Goal: Task Accomplishment & Management: Manage account settings

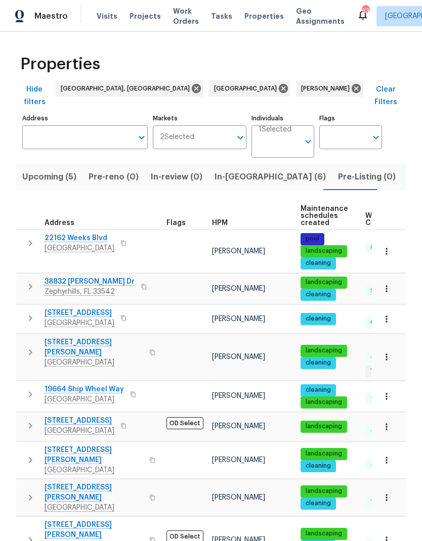
click at [235, 170] on span "In-[GEOGRAPHIC_DATA] (6)" at bounding box center [269, 177] width 111 height 14
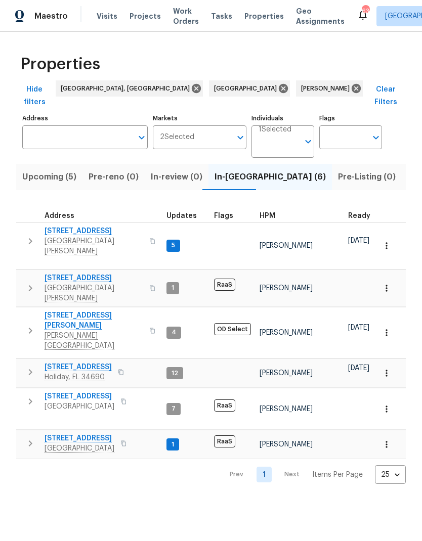
click at [29, 235] on icon "button" at bounding box center [30, 241] width 12 height 12
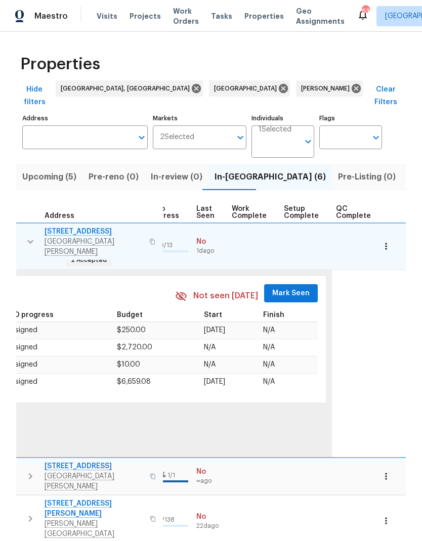
click at [287, 287] on span "Mark Seen" at bounding box center [290, 293] width 37 height 13
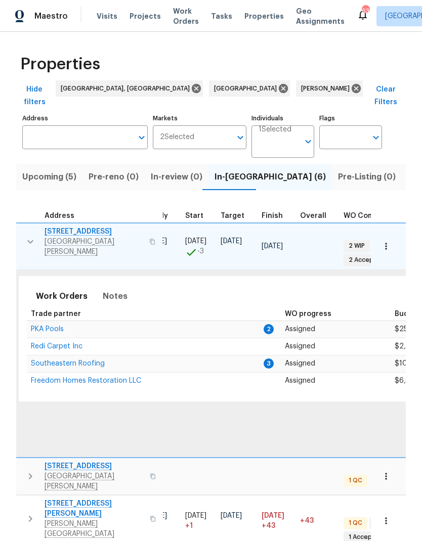
scroll to position [0, 141]
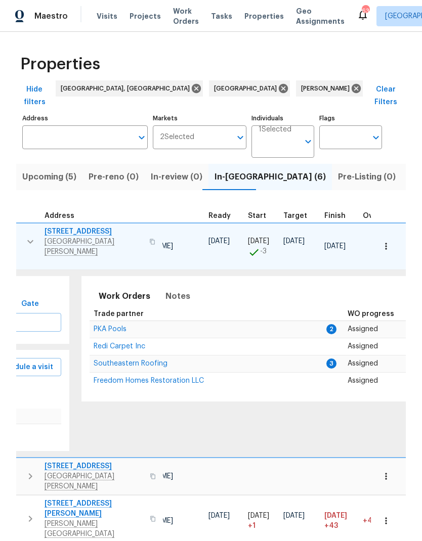
click at [94, 326] on span "PKA Pools" at bounding box center [110, 329] width 33 height 7
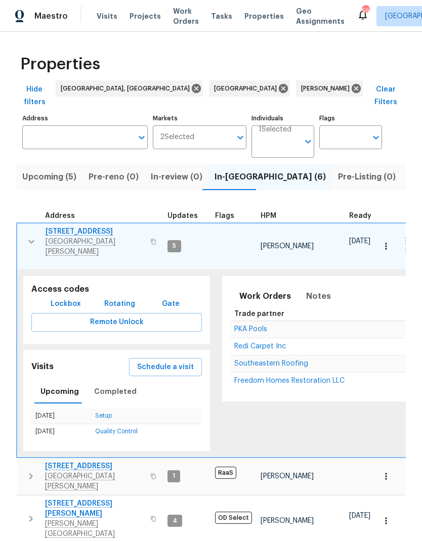
scroll to position [0, 0]
click at [32, 236] on icon "button" at bounding box center [31, 242] width 12 height 12
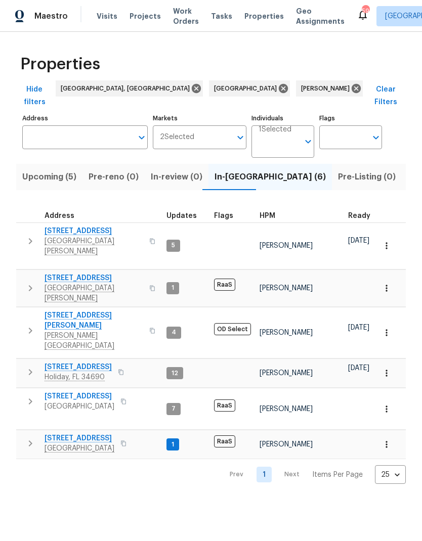
click at [28, 325] on icon "button" at bounding box center [30, 331] width 12 height 12
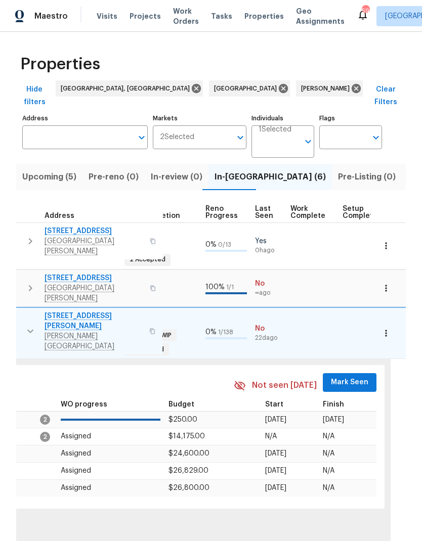
scroll to position [0, 429]
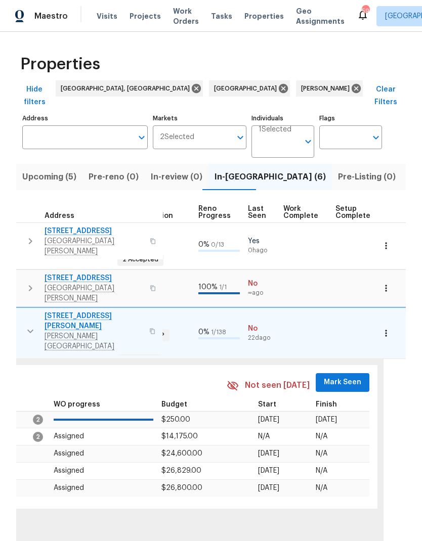
click at [350, 373] on button "Mark Seen" at bounding box center [343, 382] width 54 height 19
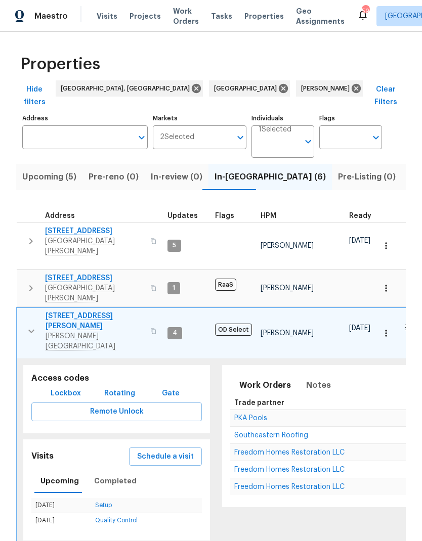
scroll to position [0, 0]
click at [30, 325] on icon "button" at bounding box center [31, 331] width 12 height 12
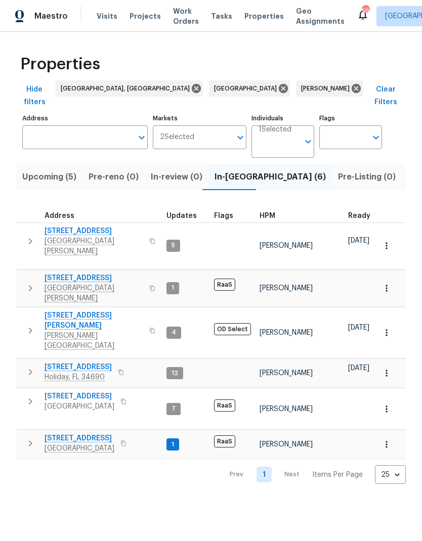
click at [33, 366] on icon "button" at bounding box center [30, 372] width 12 height 12
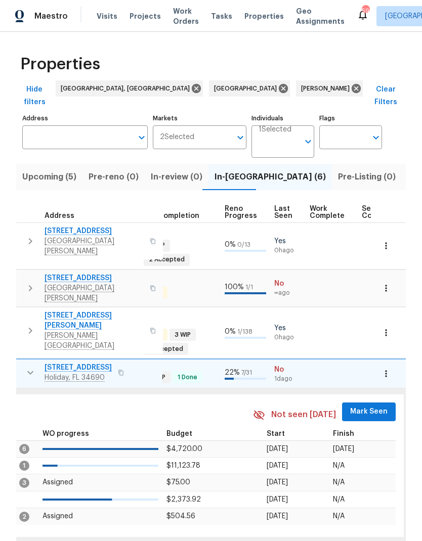
scroll to position [0, 403]
click at [364, 403] on button "Mark Seen" at bounding box center [369, 412] width 54 height 19
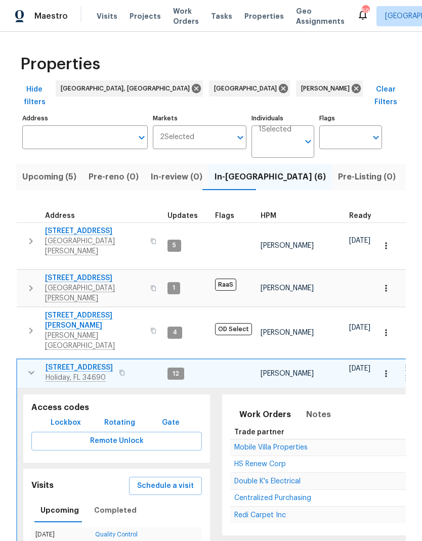
scroll to position [0, 0]
click at [32, 371] on icon "button" at bounding box center [31, 373] width 6 height 4
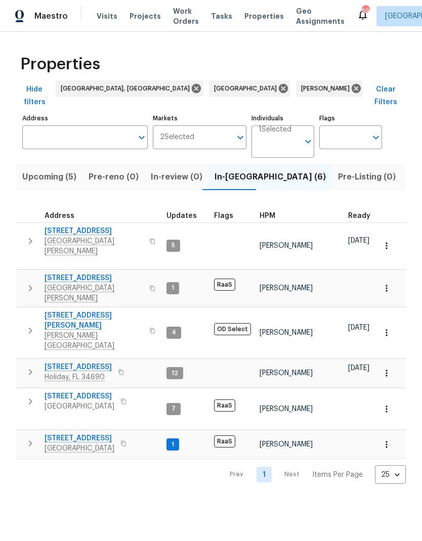
click at [408, 170] on span "Listed (42)" at bounding box center [430, 177] width 44 height 14
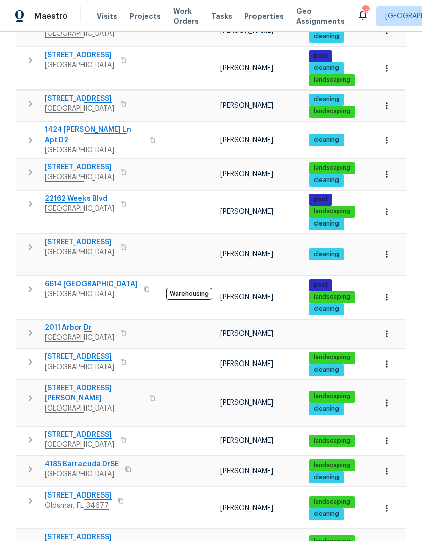
scroll to position [244, 0]
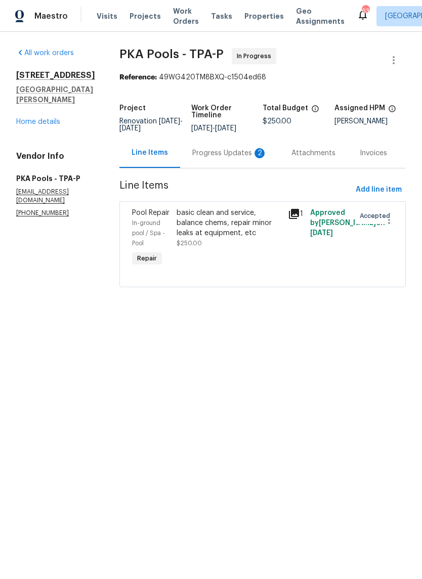
click at [239, 168] on div "Progress Updates 2" at bounding box center [229, 153] width 99 height 30
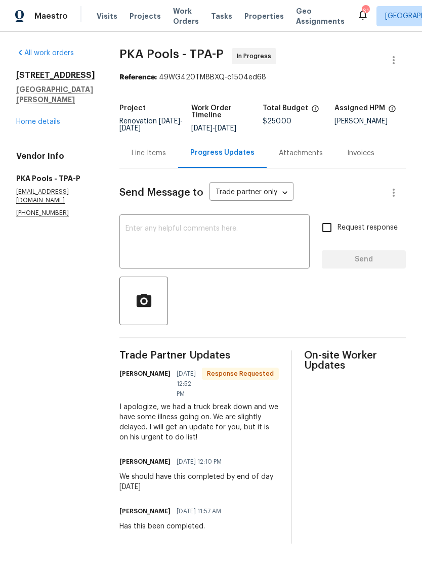
click at [240, 239] on textarea at bounding box center [214, 242] width 178 height 35
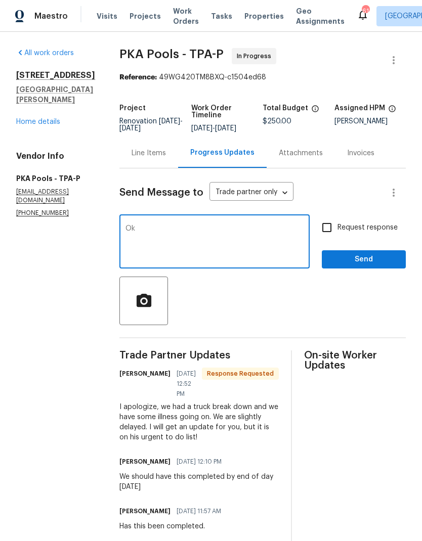
type textarea "Ok"
click at [371, 253] on button "Send" at bounding box center [364, 259] width 84 height 19
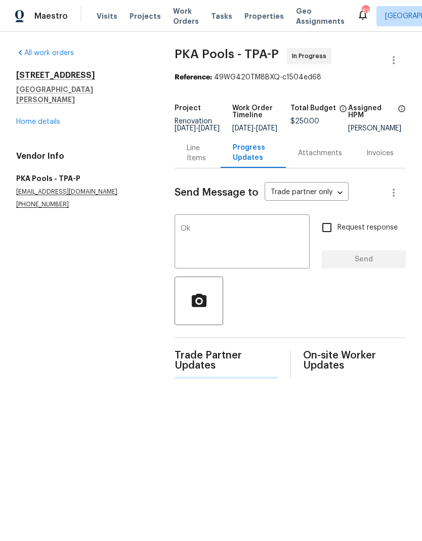
click at [35, 151] on h4 "Vendor Info" at bounding box center [83, 156] width 134 height 10
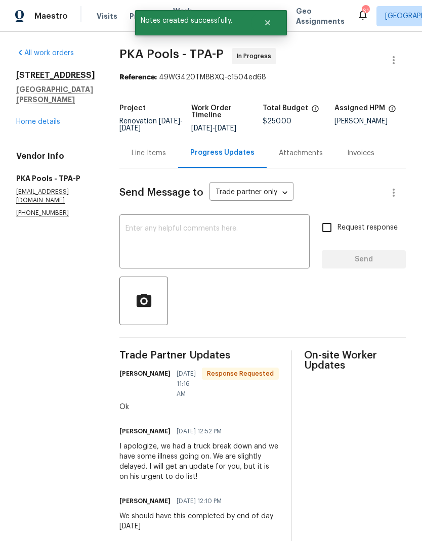
click at [26, 105] on h5 "[GEOGRAPHIC_DATA][PERSON_NAME]" at bounding box center [55, 94] width 79 height 20
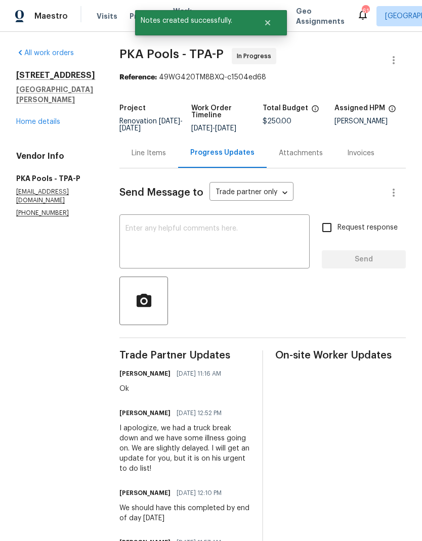
click at [33, 125] on link "Home details" at bounding box center [38, 121] width 44 height 7
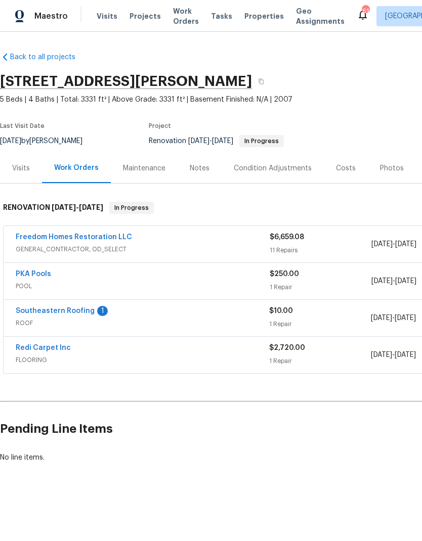
click at [25, 312] on link "Southeastern Roofing" at bounding box center [55, 310] width 79 height 7
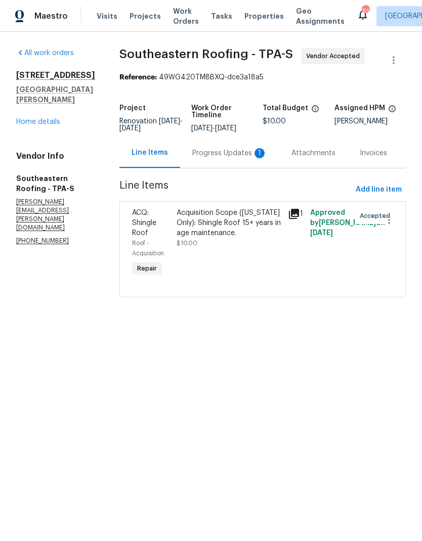
click at [235, 158] on div "Progress Updates 1" at bounding box center [229, 153] width 75 height 10
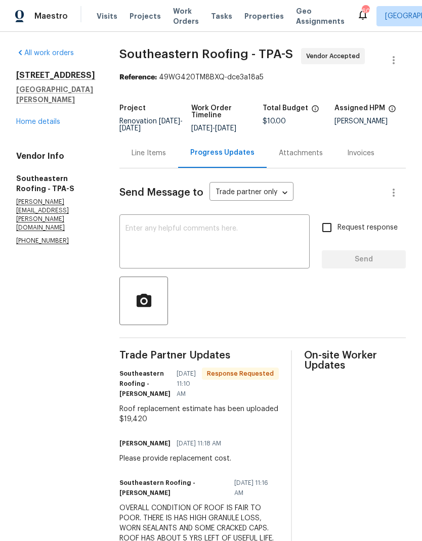
click at [229, 227] on textarea at bounding box center [214, 242] width 178 height 35
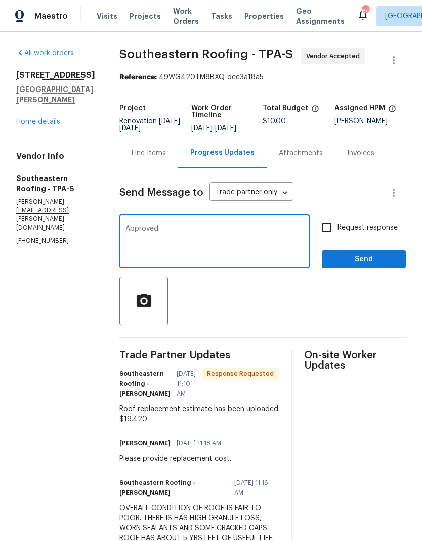
type textarea "Approved."
click at [331, 232] on input "Request response" at bounding box center [326, 227] width 21 height 21
checkbox input "true"
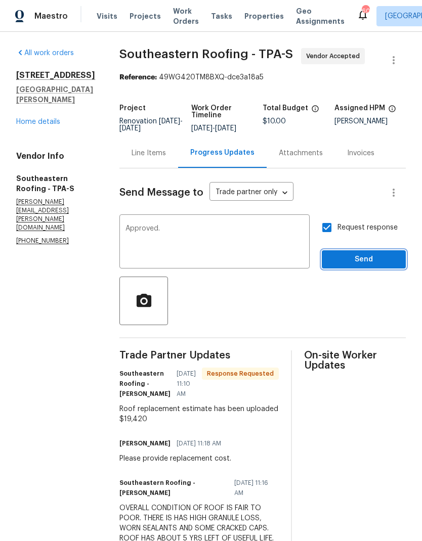
click at [363, 259] on span "Send" at bounding box center [364, 259] width 68 height 13
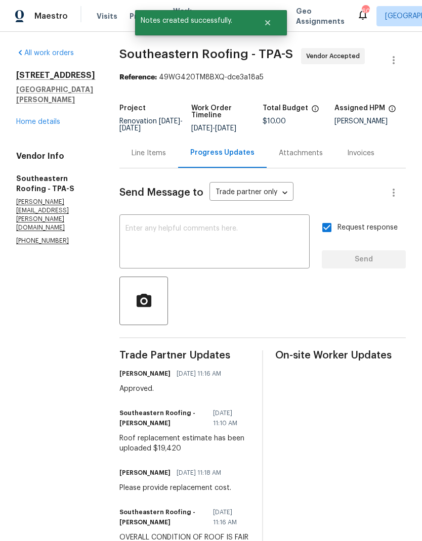
click at [131, 155] on div "Line Items" at bounding box center [148, 153] width 34 height 10
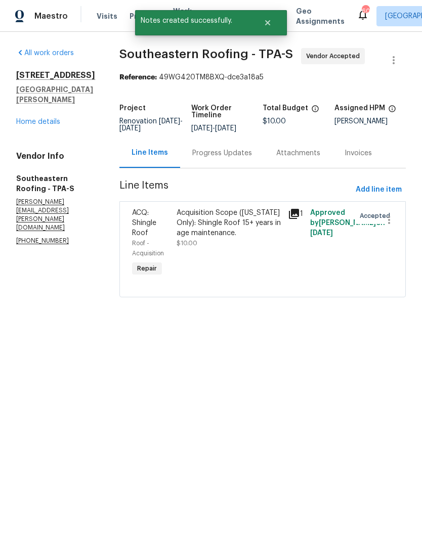
click at [21, 121] on link "Home details" at bounding box center [38, 121] width 44 height 7
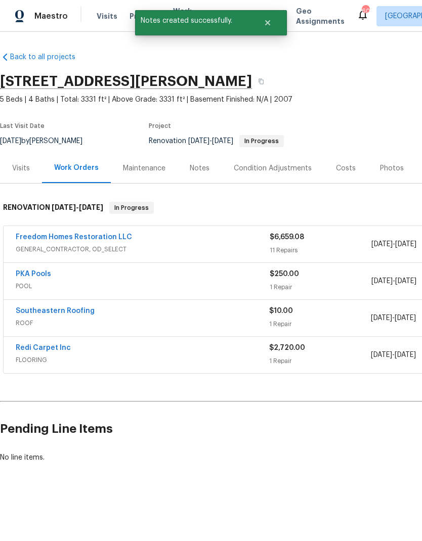
click at [347, 171] on div "Costs" at bounding box center [346, 168] width 20 height 10
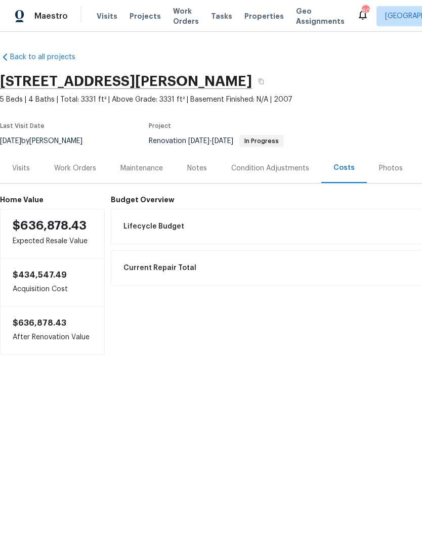
click at [64, 170] on div "Work Orders" at bounding box center [75, 168] width 42 height 10
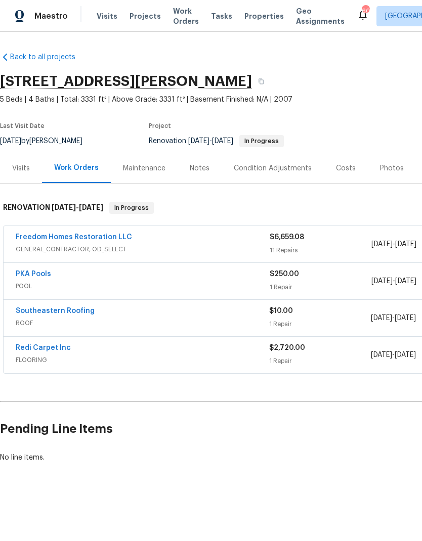
click at [25, 314] on link "Southeastern Roofing" at bounding box center [55, 310] width 79 height 7
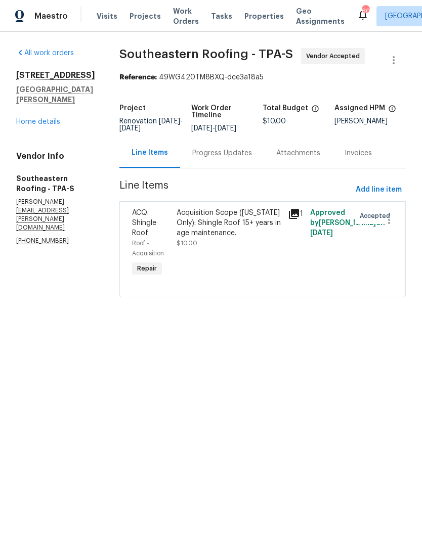
click at [237, 233] on div "Acquisition Scope (Florida Only): Shingle Roof 15+ years in age maintenance." at bounding box center [228, 223] width 105 height 30
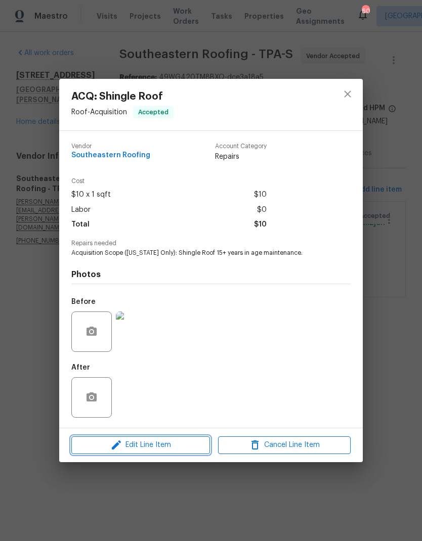
click at [188, 445] on span "Edit Line Item" at bounding box center [140, 445] width 132 height 13
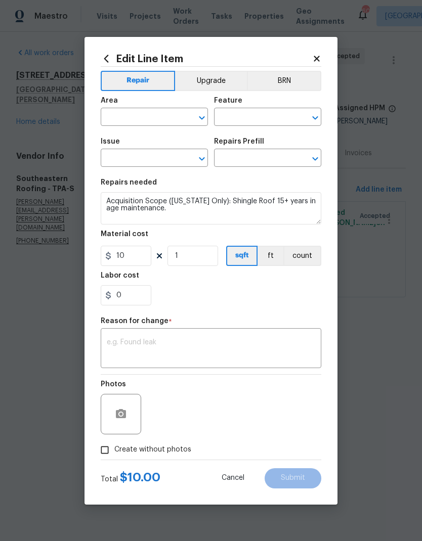
type input "Roof"
type input "Acquisition"
type input "ACQ: Shingle Roof"
type input "Shingle Roof 15+ Years Old FL ONLY $10.00"
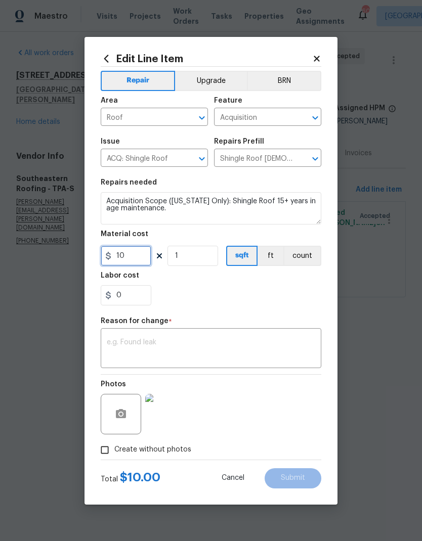
click at [126, 261] on input "10" at bounding box center [126, 256] width 51 height 20
type input "19420"
click at [118, 345] on textarea at bounding box center [211, 349] width 208 height 21
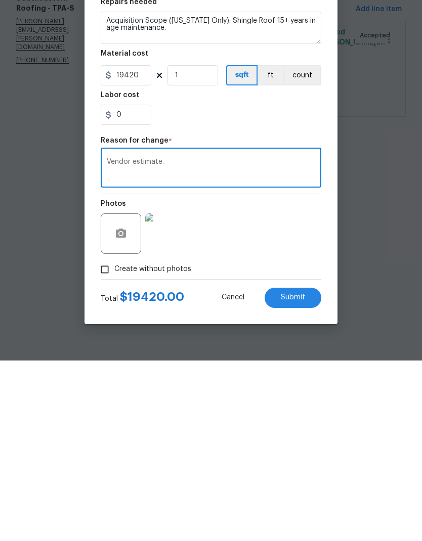
type textarea "Vendor estimate."
click at [302, 474] on span "Submit" at bounding box center [293, 478] width 24 height 8
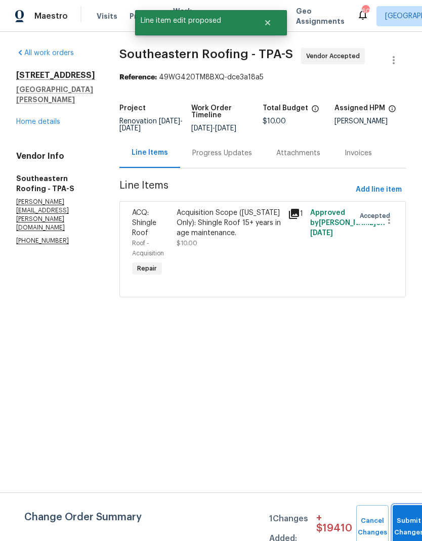
click at [404, 525] on button "Submit Changes" at bounding box center [408, 526] width 32 height 43
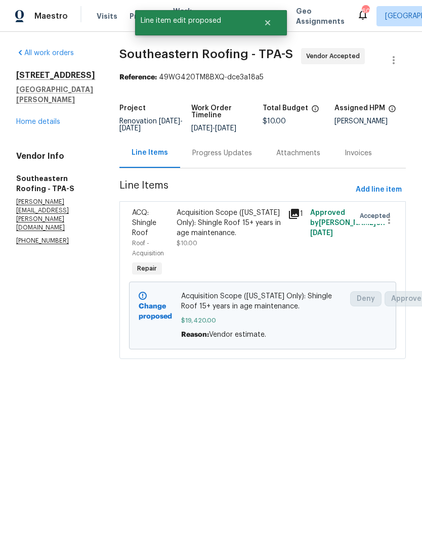
click at [34, 123] on link "Home details" at bounding box center [38, 121] width 44 height 7
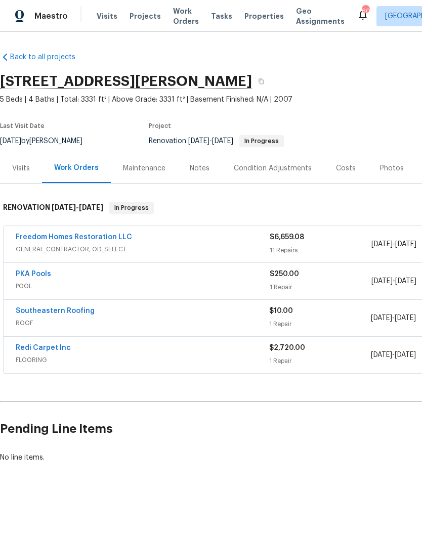
click at [343, 171] on div "Costs" at bounding box center [346, 168] width 20 height 10
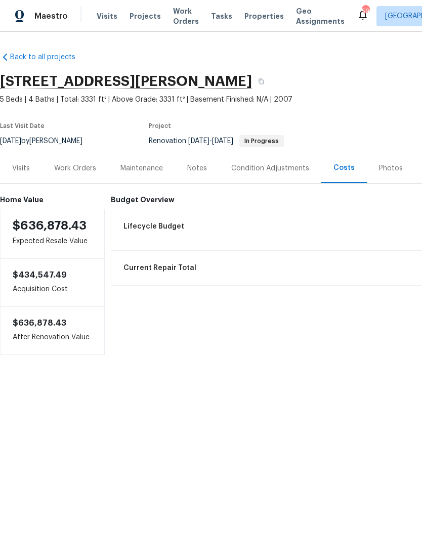
click at [64, 173] on div "Work Orders" at bounding box center [75, 168] width 66 height 30
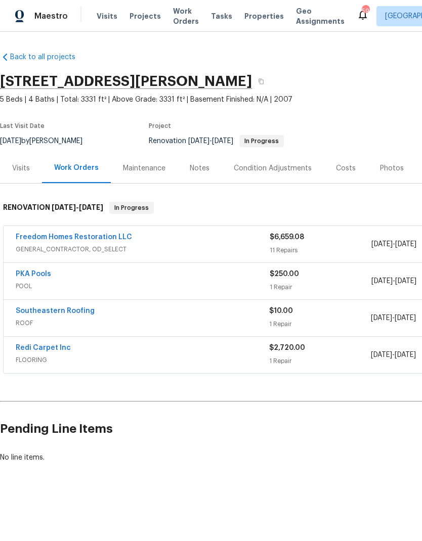
click at [28, 311] on link "Southeastern Roofing" at bounding box center [55, 310] width 79 height 7
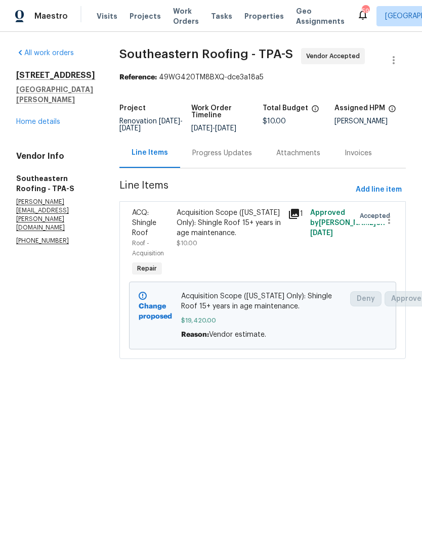
click at [31, 114] on div "11550 Biddeford Pl New Port Richey, FL 34654 Home details" at bounding box center [55, 98] width 79 height 57
click at [39, 123] on link "Home details" at bounding box center [38, 121] width 44 height 7
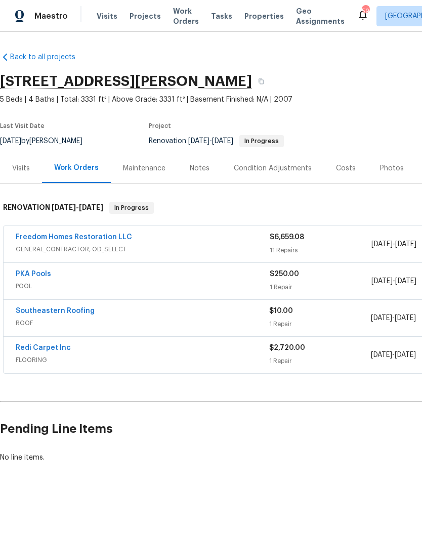
click at [20, 313] on link "Southeastern Roofing" at bounding box center [55, 310] width 79 height 7
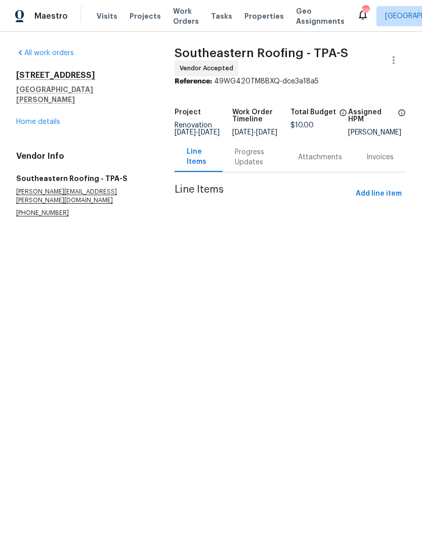
click at [27, 110] on div "11550 Biddeford Pl New Port Richey, FL 34654 Home details" at bounding box center [83, 98] width 134 height 57
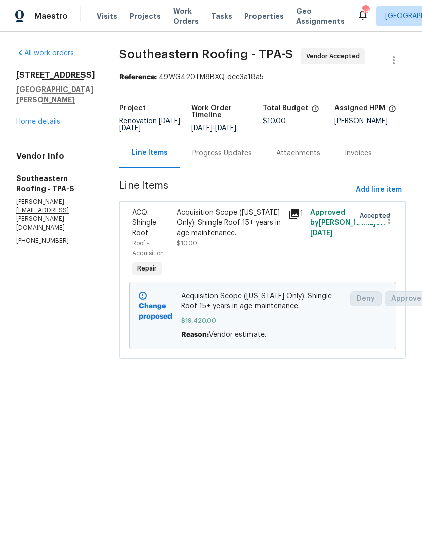
click at [240, 158] on div "Progress Updates" at bounding box center [222, 153] width 60 height 10
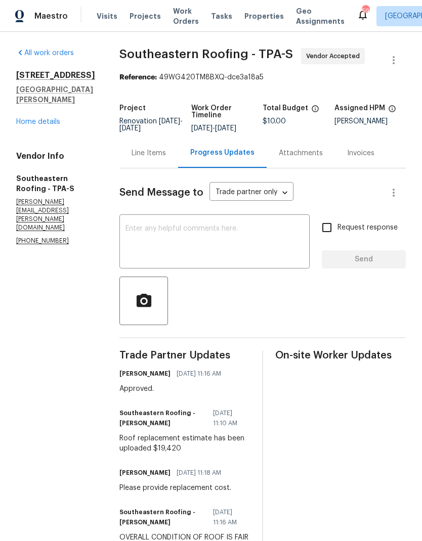
click at [33, 105] on h5 "[GEOGRAPHIC_DATA][PERSON_NAME]" at bounding box center [55, 94] width 79 height 20
click at [32, 125] on link "Home details" at bounding box center [38, 121] width 44 height 7
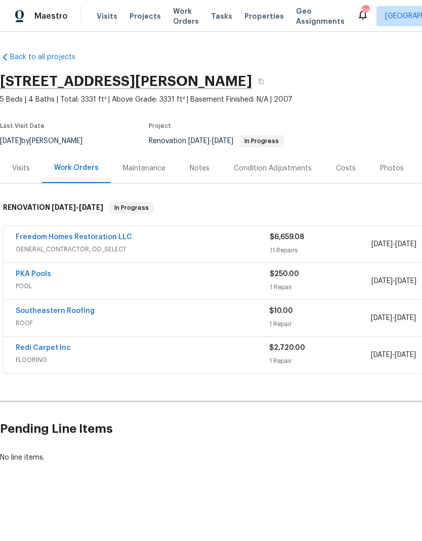
click at [202, 175] on div "Notes" at bounding box center [199, 168] width 44 height 30
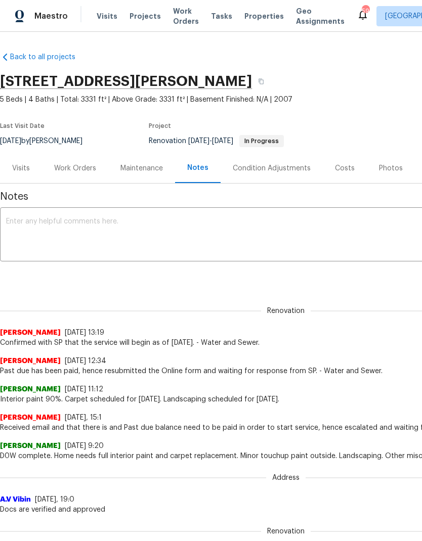
click at [245, 227] on textarea at bounding box center [285, 235] width 559 height 35
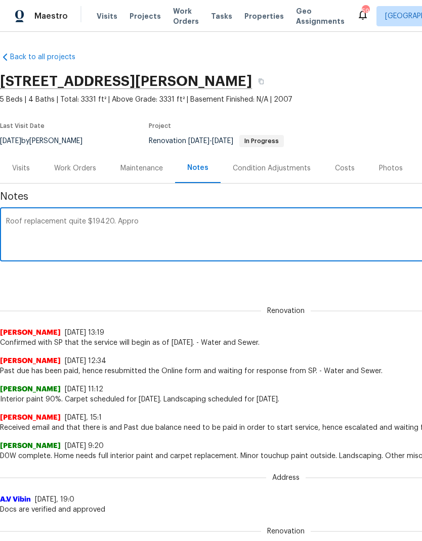
type textarea "Roof replacement quite $19420. Approv"
